Goal: Communication & Community: Answer question/provide support

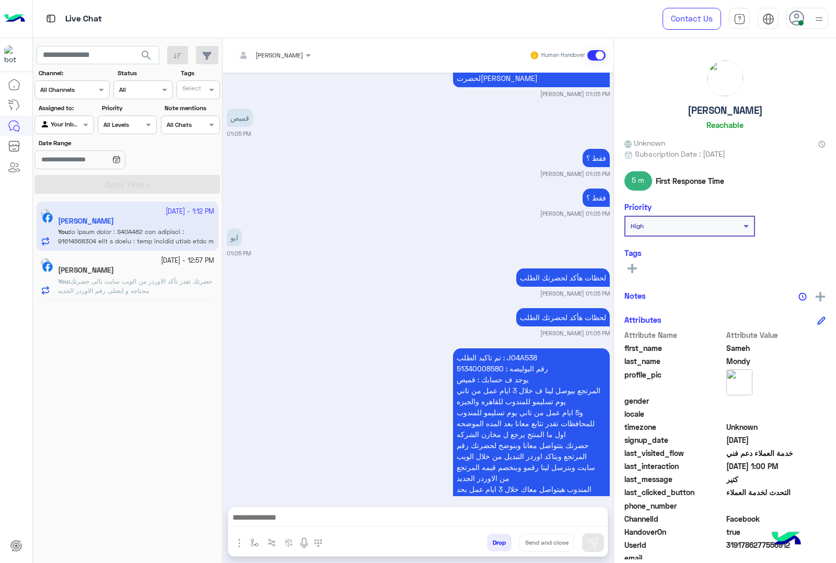
scroll to position [7518, 0]
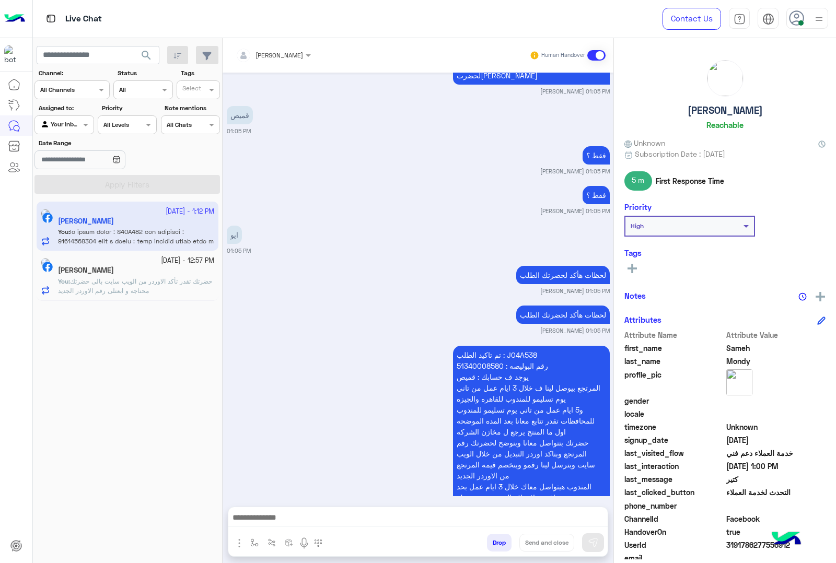
click at [462, 183] on div "فقط ؟ [PERSON_NAME] 01:05 PM" at bounding box center [418, 199] width 383 height 32
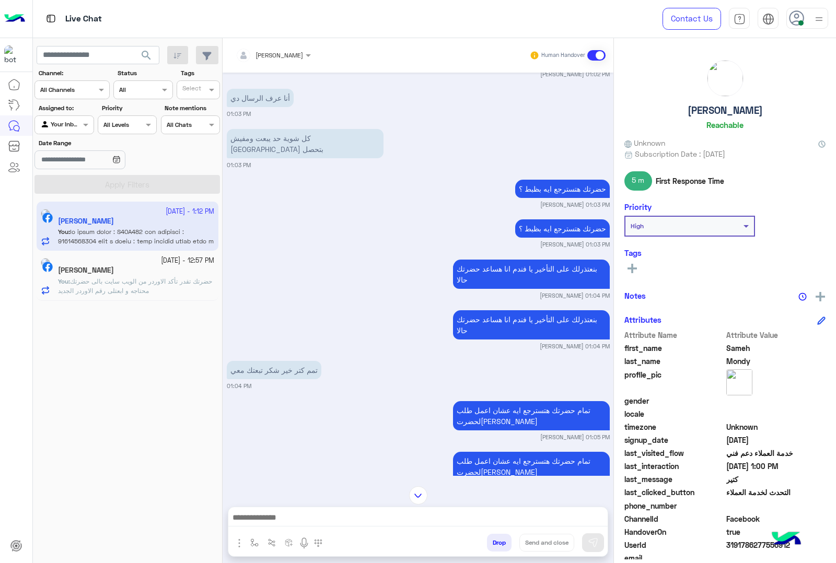
scroll to position [7107, 0]
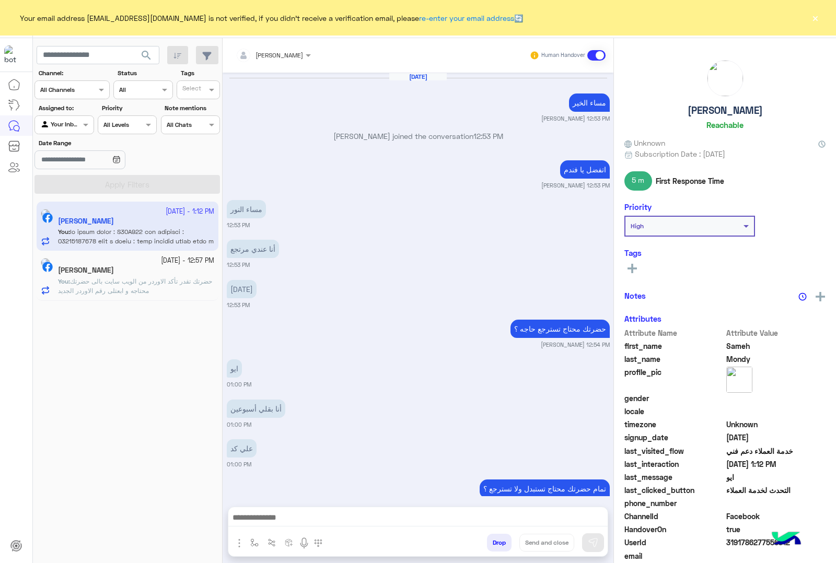
scroll to position [1209, 0]
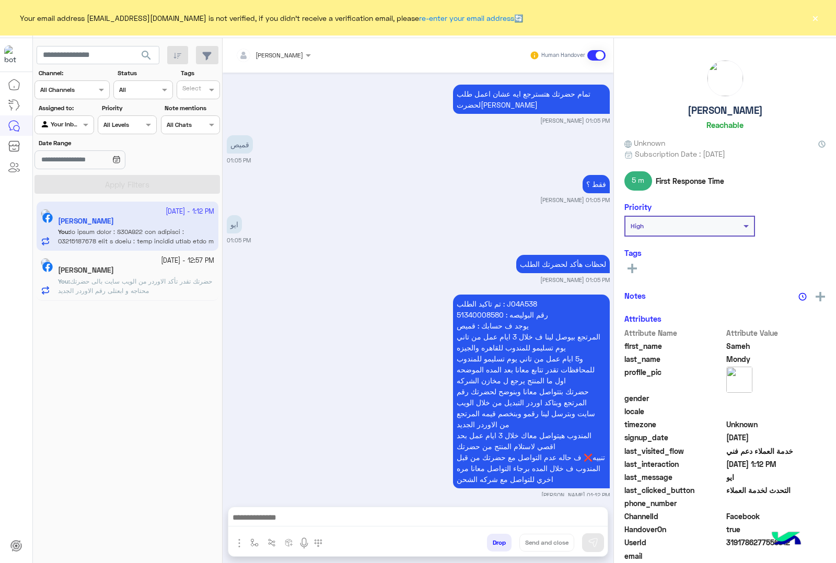
drag, startPoint x: 814, startPoint y: 17, endPoint x: 790, endPoint y: 28, distance: 26.4
click at [813, 17] on button "×" at bounding box center [814, 18] width 10 height 10
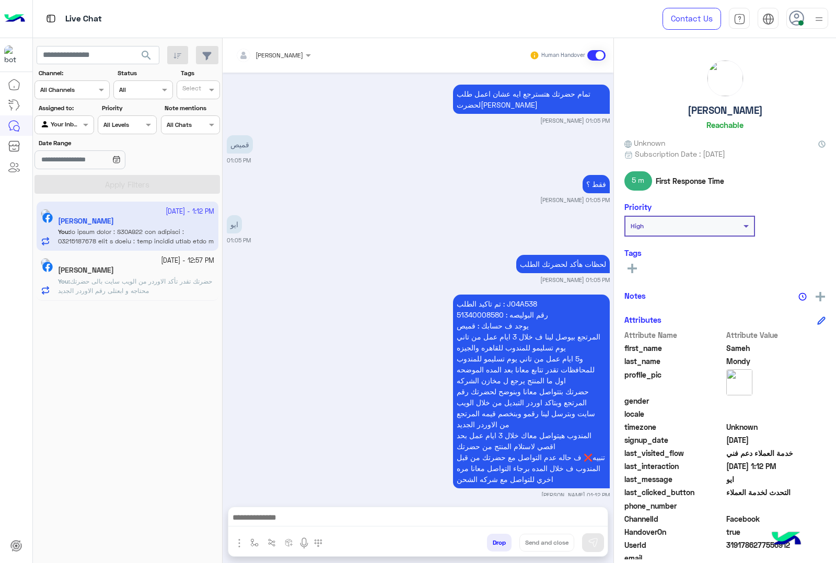
click at [178, 277] on p "You : حضرتك تقدر تأكد الاوردر من الويب سايت بالى حضرتك محتاجه و ابعتلى رقم الاو…" at bounding box center [136, 286] width 156 height 19
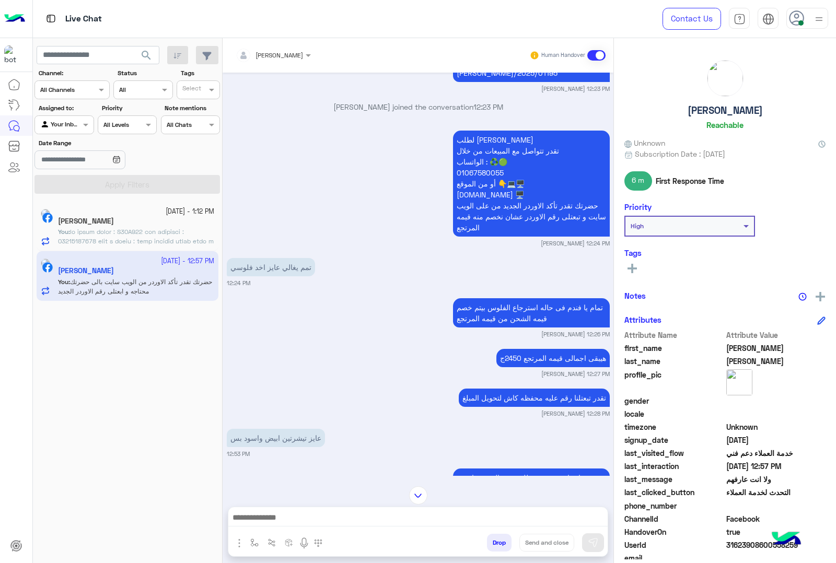
scroll to position [1794, 0]
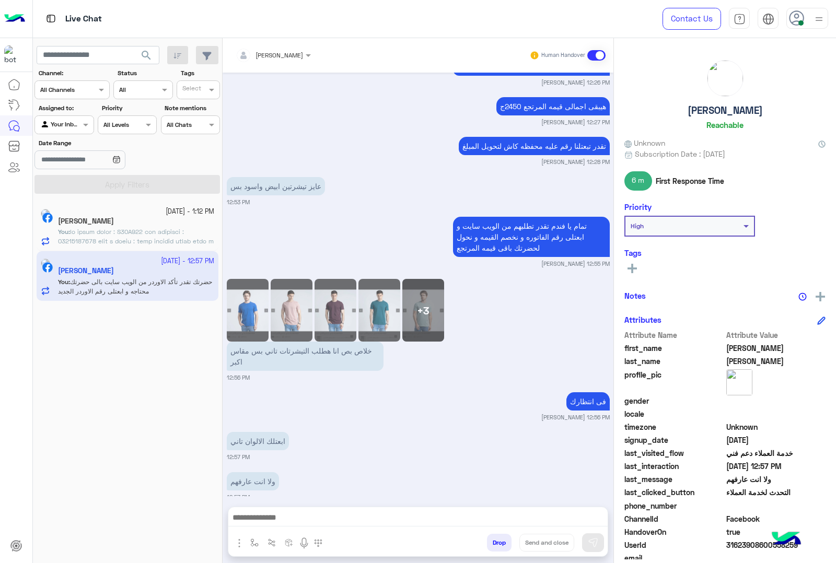
click at [123, 249] on div "4 October - 1:12 PM Sameh Mondy You :" at bounding box center [128, 227] width 182 height 50
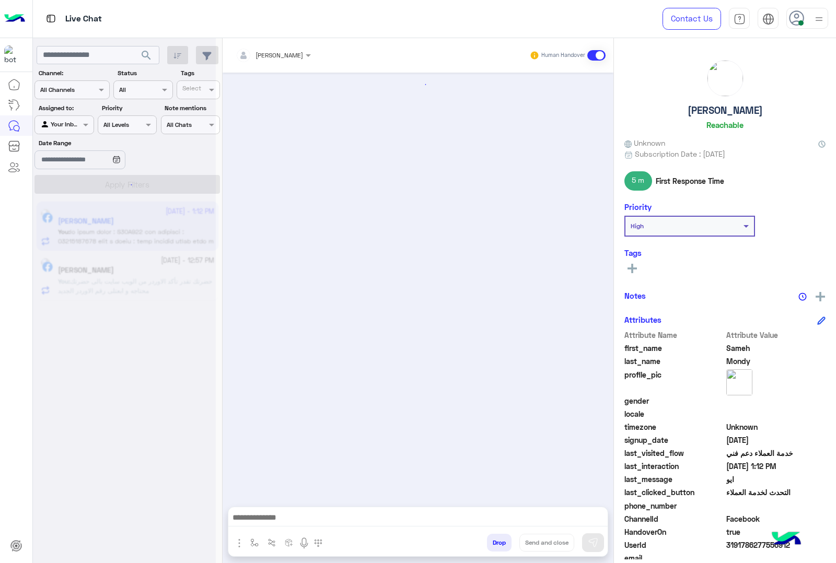
scroll to position [1209, 0]
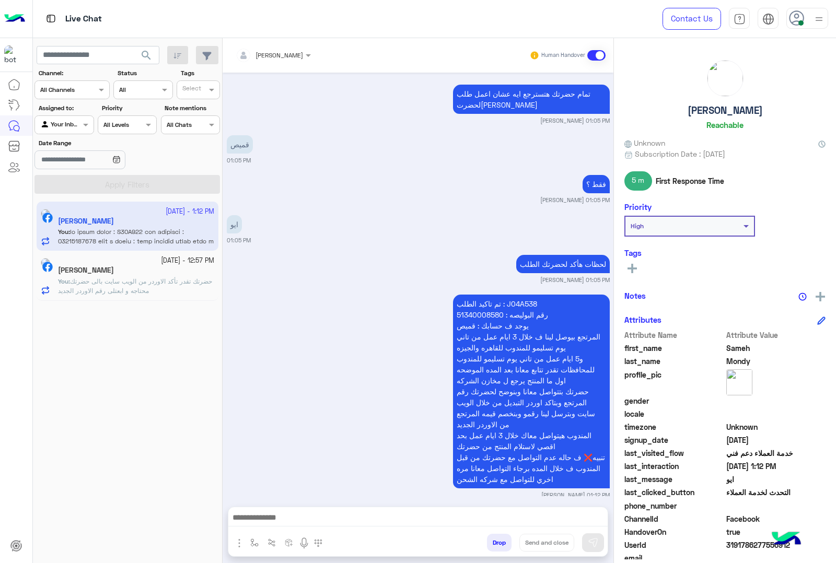
click at [488, 546] on button "Drop" at bounding box center [499, 543] width 25 height 18
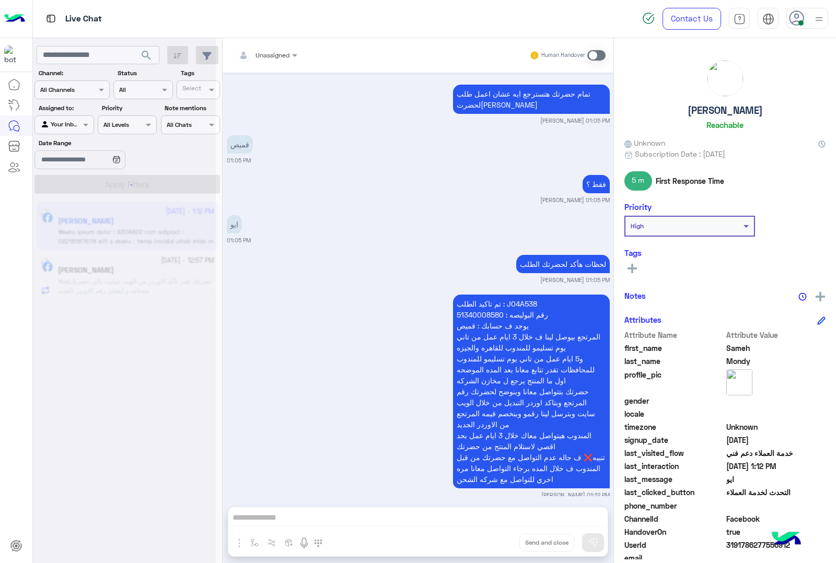
scroll to position [1237, 0]
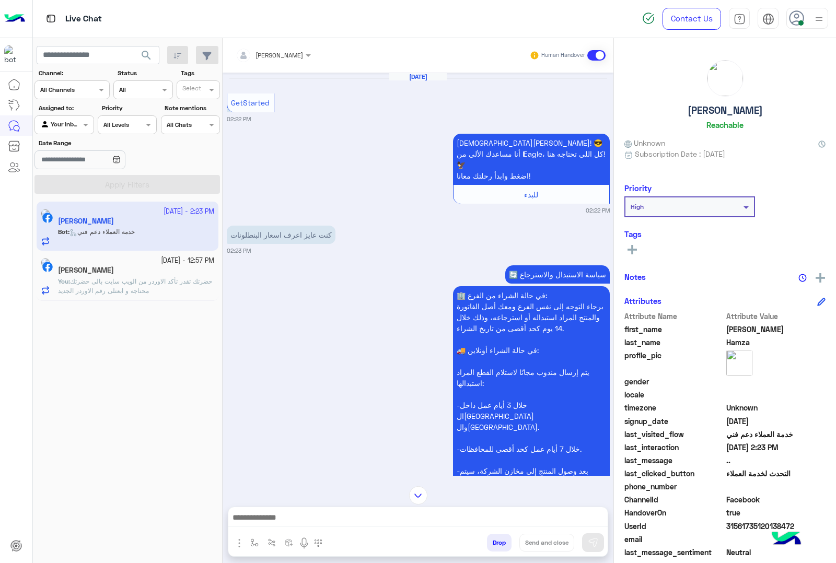
click at [265, 56] on input "text" at bounding box center [260, 53] width 49 height 9
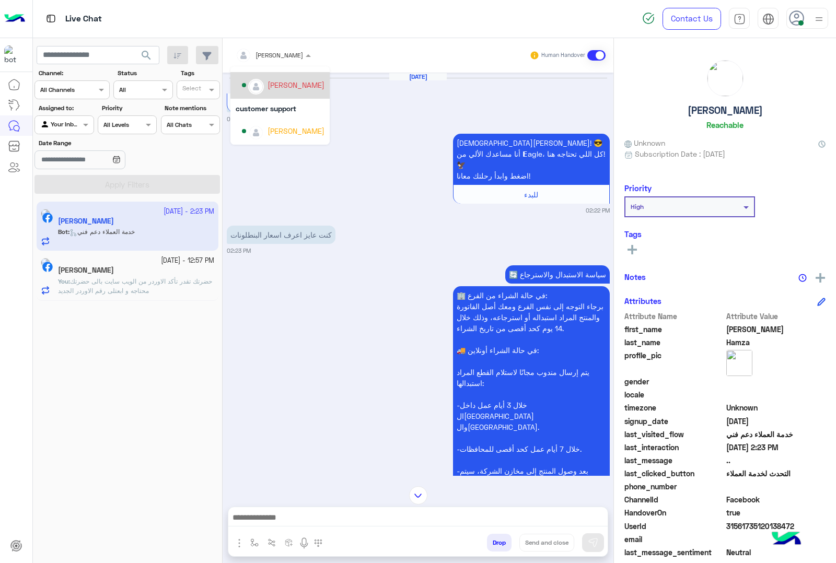
click at [280, 81] on div "mohamed ahmed" at bounding box center [295, 84] width 57 height 11
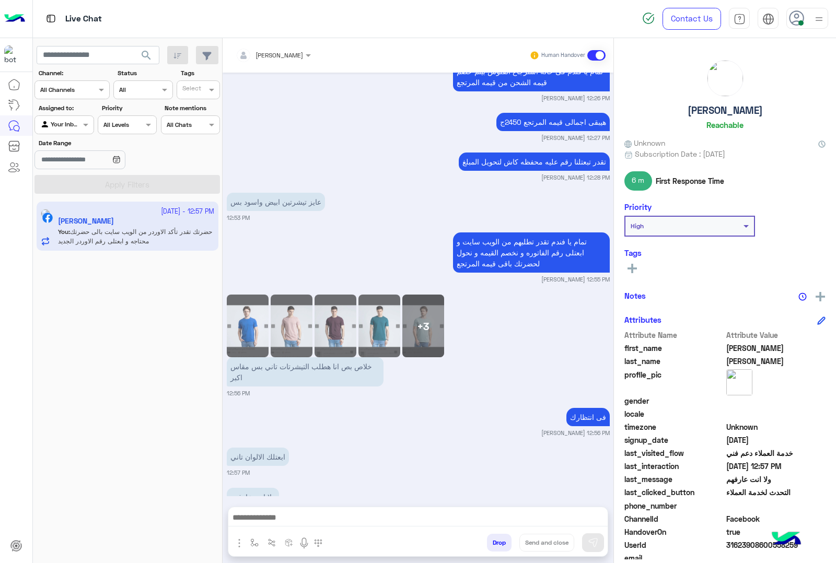
scroll to position [1794, 0]
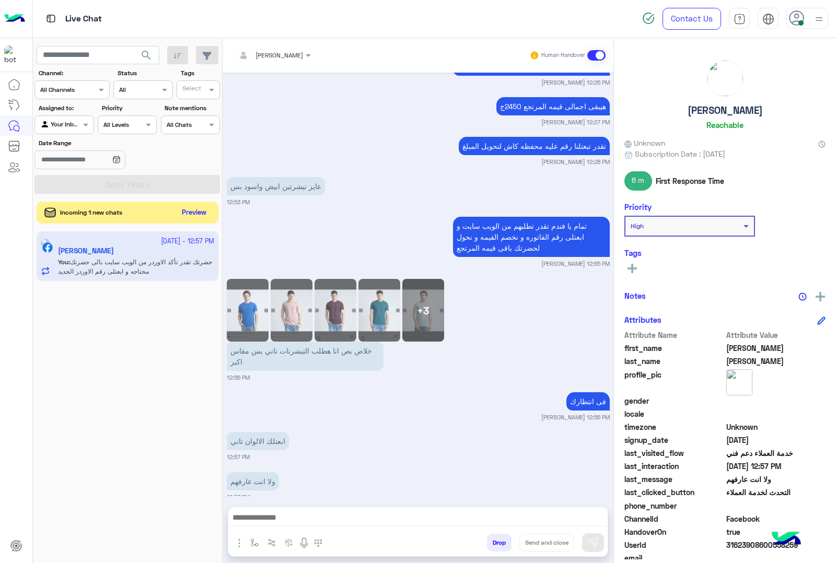
click at [196, 218] on button "Preview" at bounding box center [194, 213] width 32 height 14
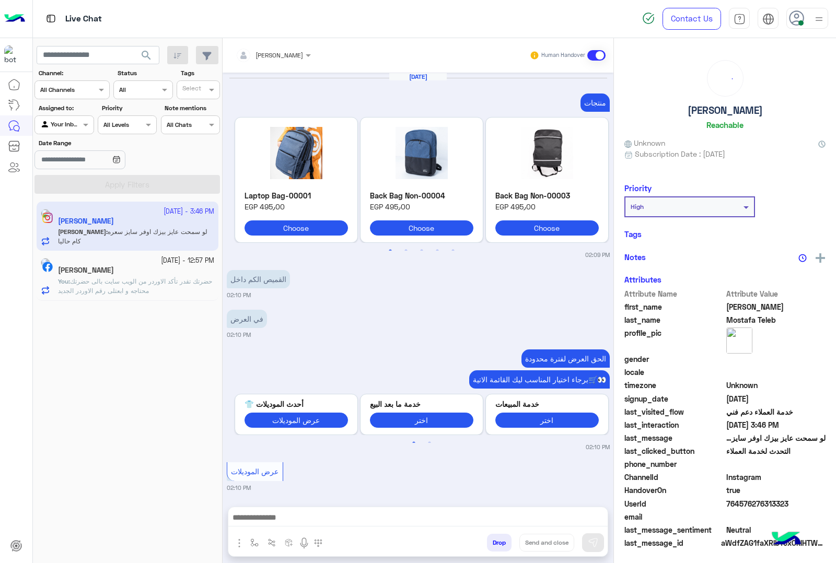
scroll to position [1915, 0]
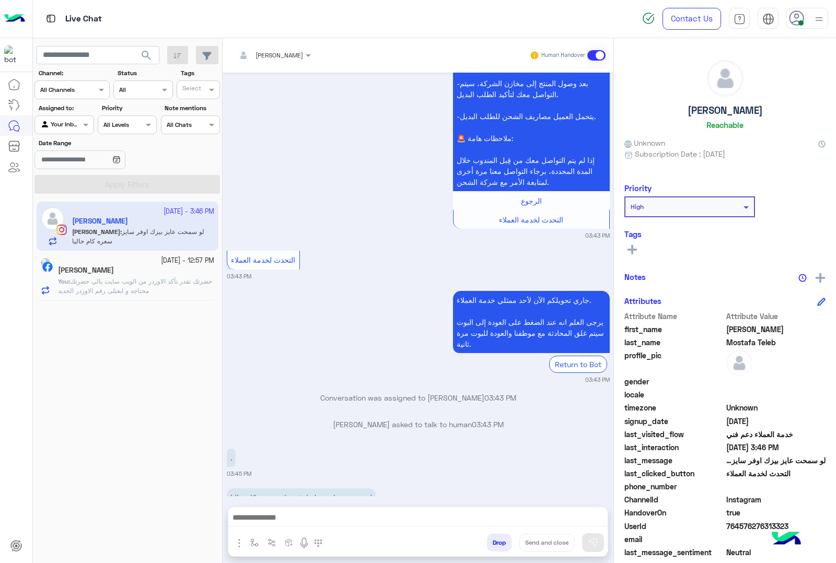
click at [284, 51] on input "text" at bounding box center [260, 53] width 49 height 9
click at [298, 126] on div "mohamed ahmed" at bounding box center [295, 125] width 57 height 11
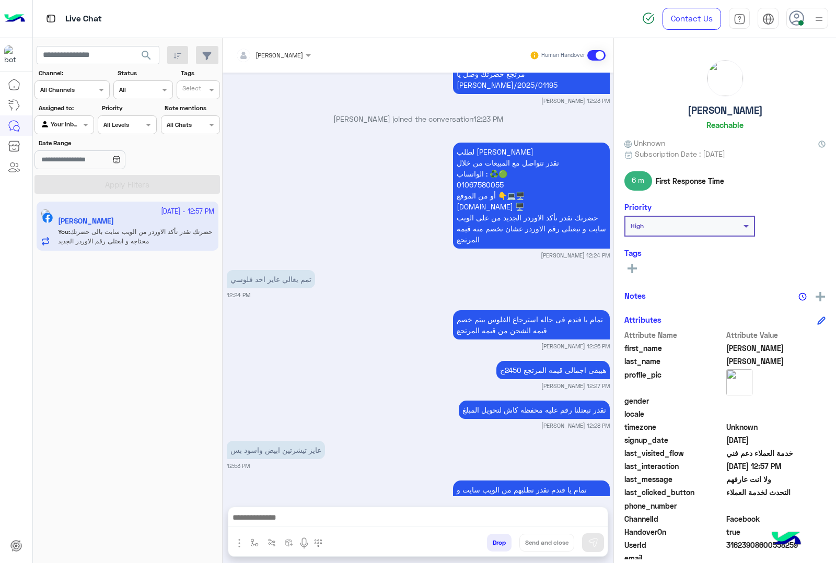
scroll to position [1794, 0]
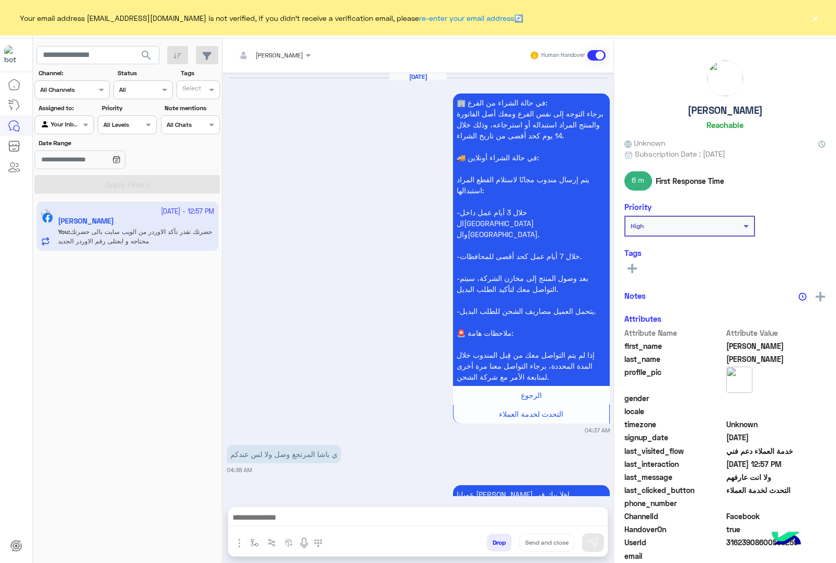
scroll to position [1794, 0]
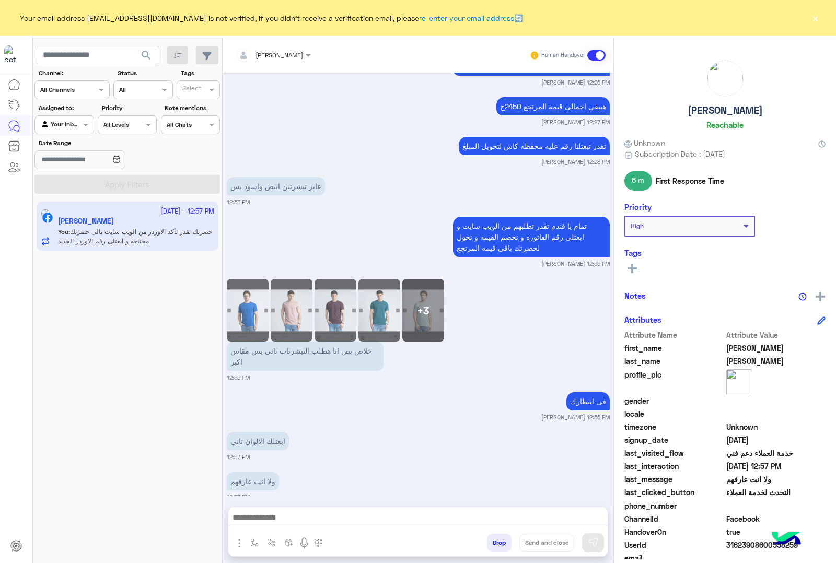
click at [814, 19] on button "×" at bounding box center [814, 18] width 10 height 10
